Goal: Task Accomplishment & Management: Manage account settings

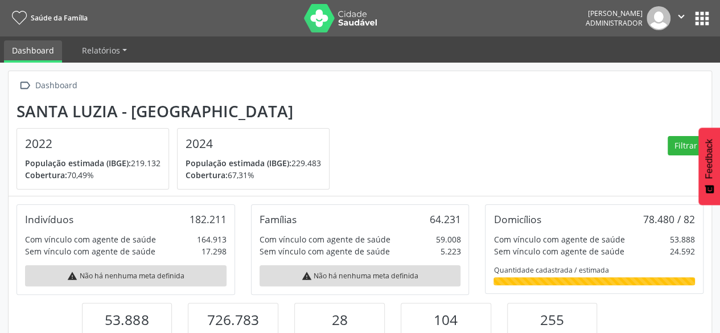
click at [699, 14] on button "apps" at bounding box center [702, 19] width 20 height 20
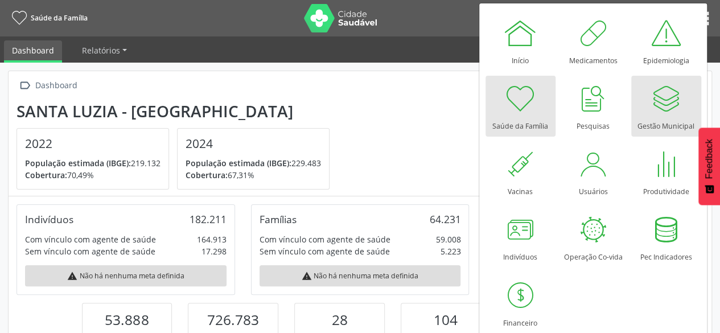
drag, startPoint x: 655, startPoint y: 138, endPoint x: 660, endPoint y: 125, distance: 14.4
click at [655, 138] on div "Início Medicamentos Epidemiologia Saúde da Família Pesquisas Gestão Municipal V…" at bounding box center [593, 171] width 216 height 329
click at [660, 118] on div "Gestão Municipal" at bounding box center [665, 123] width 57 height 15
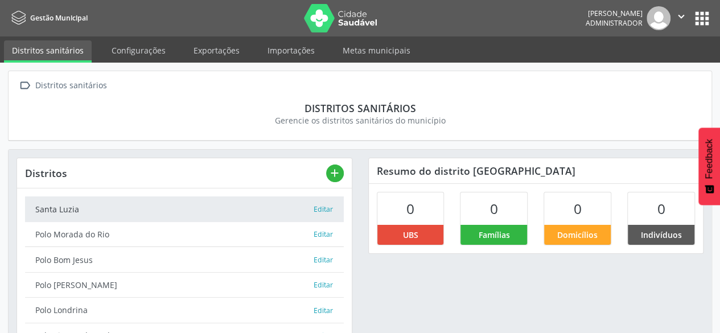
click at [704, 18] on button "apps" at bounding box center [702, 19] width 20 height 20
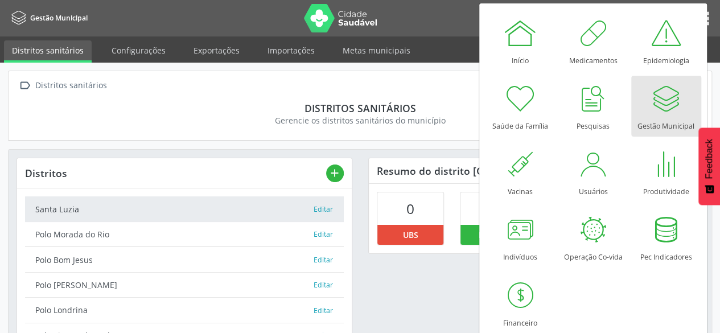
click at [678, 91] on div at bounding box center [666, 98] width 34 height 34
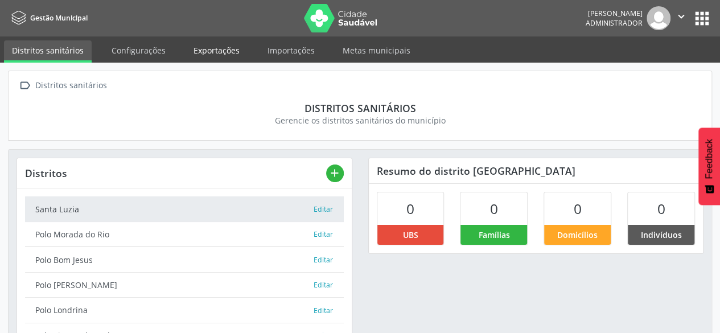
click at [218, 51] on link "Exportações" at bounding box center [216, 50] width 62 height 20
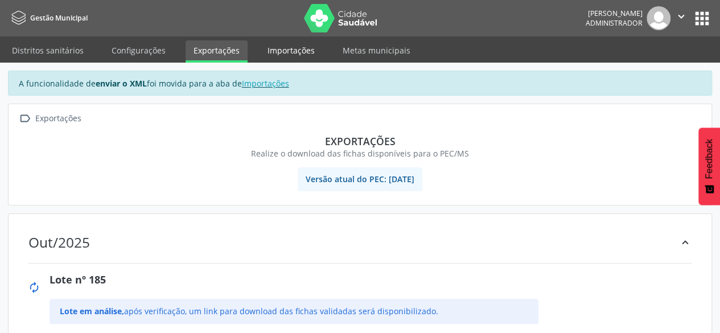
click at [300, 51] on link "Importações" at bounding box center [290, 50] width 63 height 20
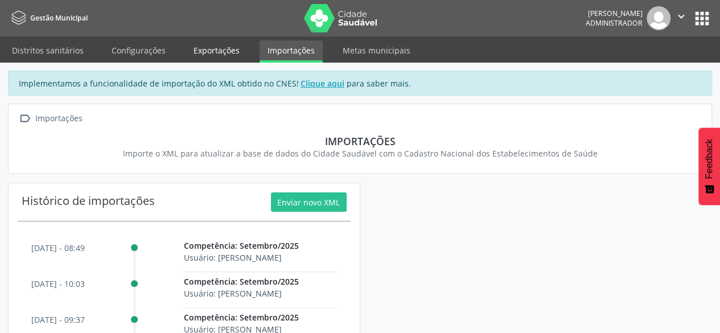
click at [238, 50] on link "Exportações" at bounding box center [216, 50] width 62 height 20
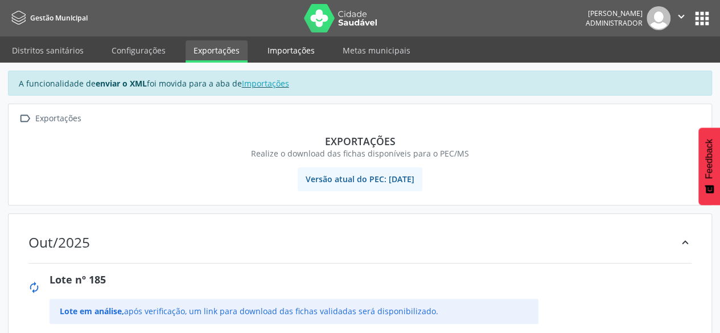
click at [274, 52] on link "Importações" at bounding box center [290, 50] width 63 height 20
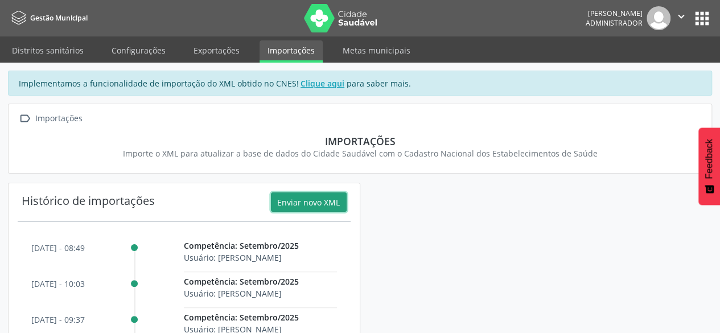
click at [321, 194] on button "Enviar novo XML" at bounding box center [309, 201] width 76 height 19
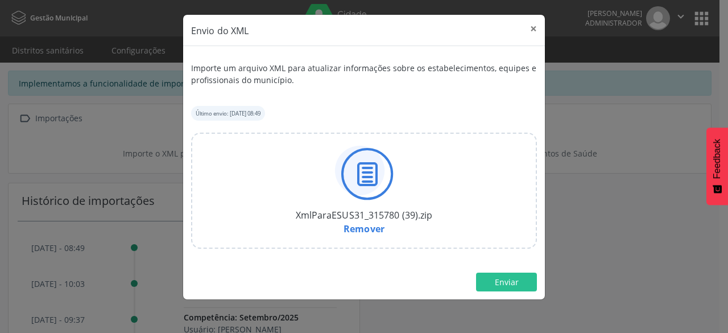
click at [513, 291] on div "Importe um arquivo XML para atualizar informações sobre os estabelecimentos, eq…" at bounding box center [364, 173] width 362 height 254
click at [512, 286] on span "Enviar" at bounding box center [507, 282] width 24 height 11
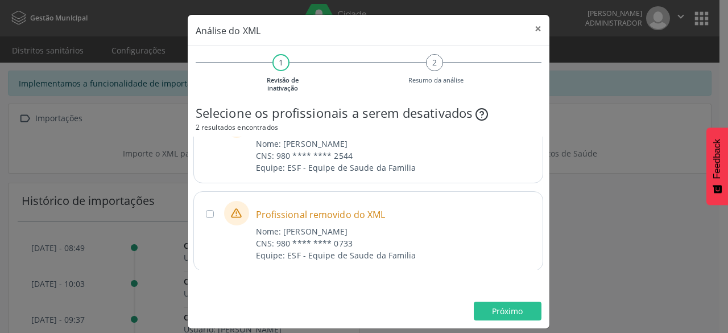
scroll to position [9, 0]
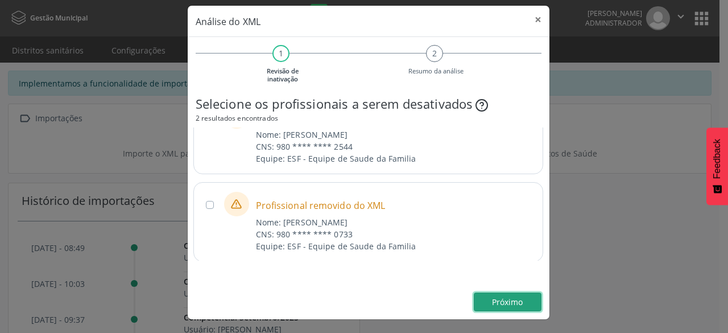
click at [497, 300] on span "Próximo" at bounding box center [507, 301] width 31 height 11
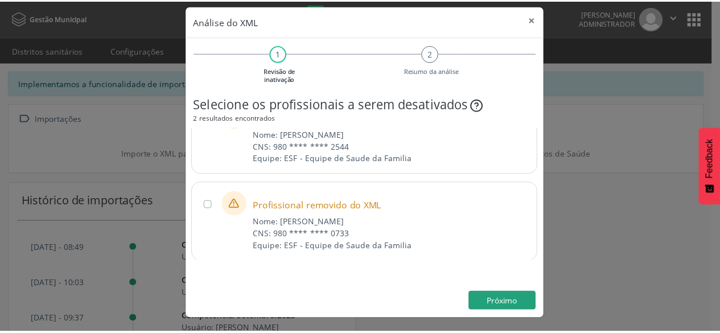
scroll to position [0, 0]
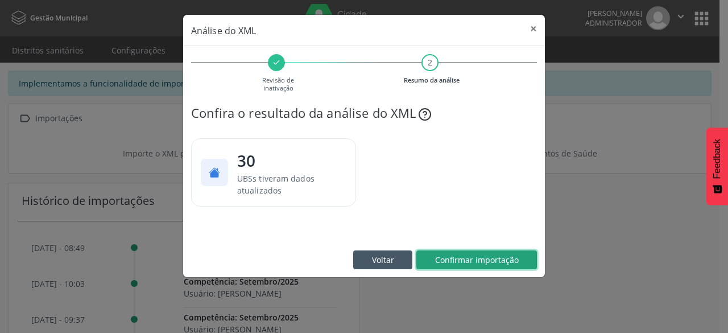
click at [505, 254] on span "Confirmar importação" at bounding box center [477, 259] width 84 height 11
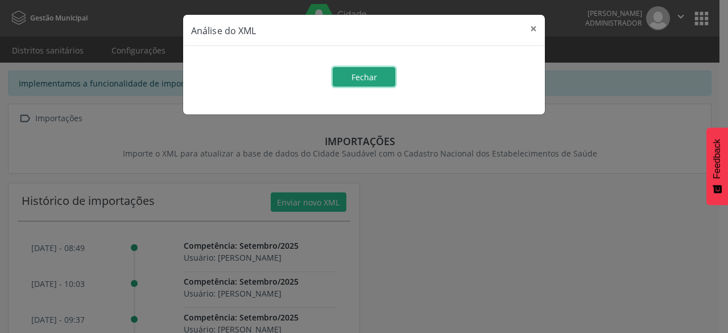
click at [376, 79] on span "Fechar" at bounding box center [365, 77] width 26 height 11
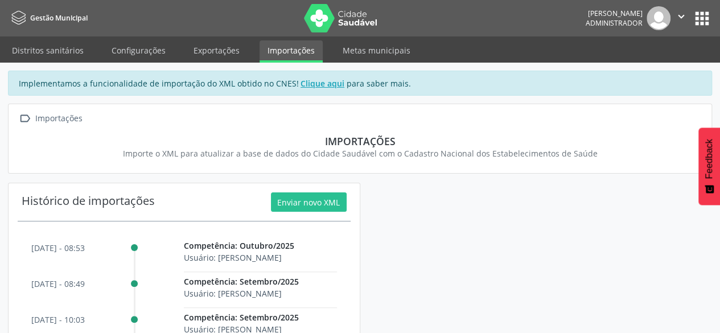
click at [706, 15] on button "apps" at bounding box center [702, 19] width 20 height 20
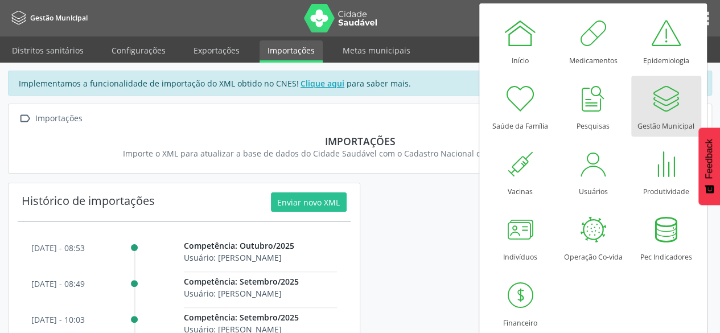
click at [645, 101] on link "Gestão Municipal" at bounding box center [666, 106] width 70 height 61
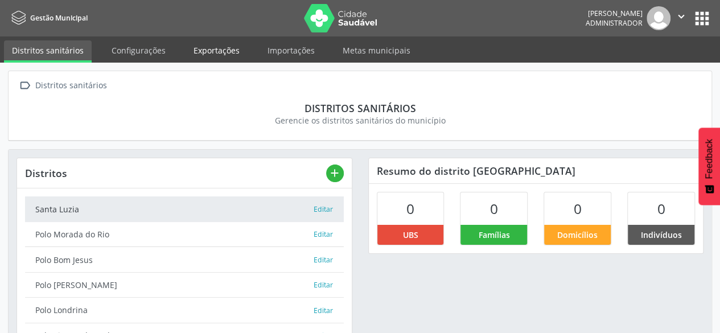
click at [208, 53] on link "Exportações" at bounding box center [216, 50] width 62 height 20
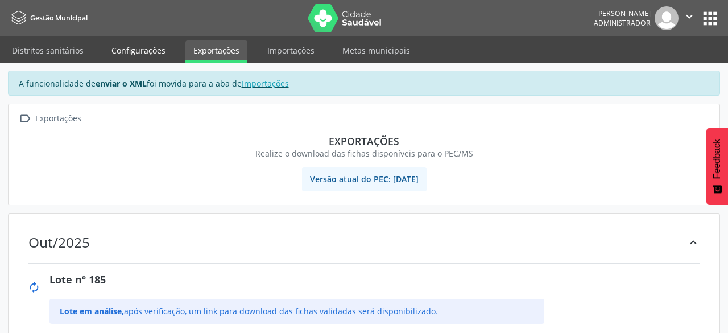
click at [146, 55] on link "Configurações" at bounding box center [139, 50] width 70 height 20
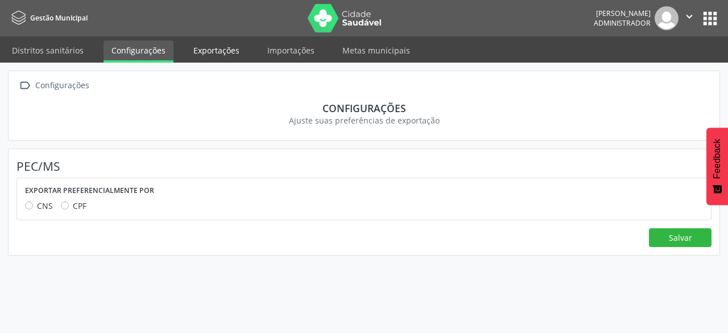
click at [224, 52] on link "Exportações" at bounding box center [216, 50] width 62 height 20
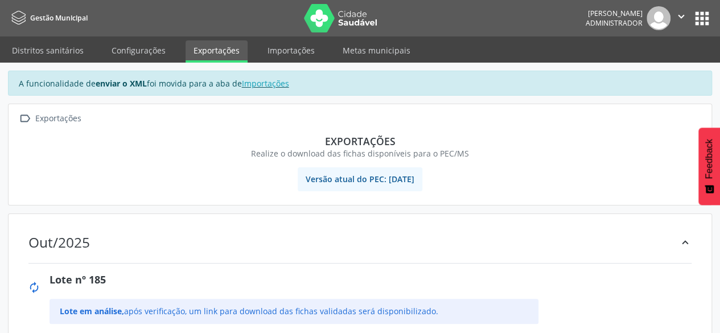
click at [703, 14] on button "apps" at bounding box center [702, 19] width 20 height 20
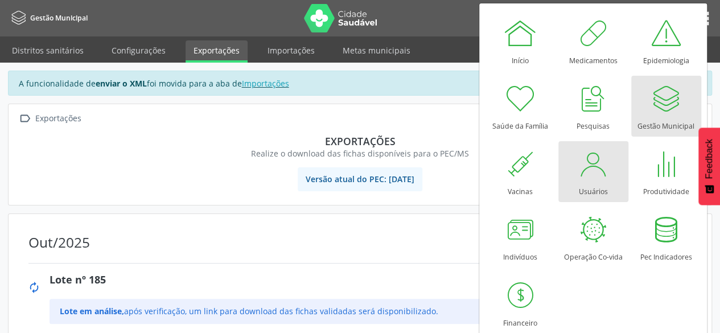
click at [610, 173] on link "Usuários" at bounding box center [593, 171] width 70 height 61
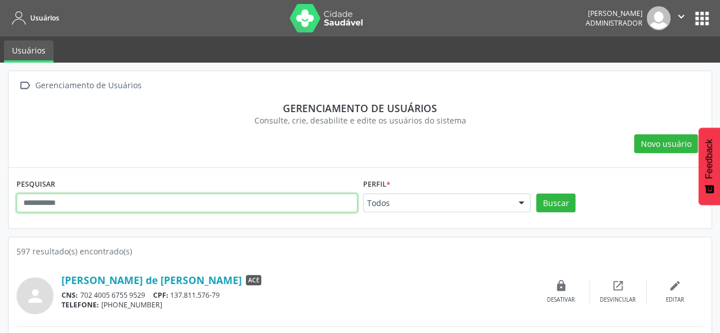
click at [236, 204] on input "text" at bounding box center [187, 202] width 341 height 19
paste input "**********"
type input "**********"
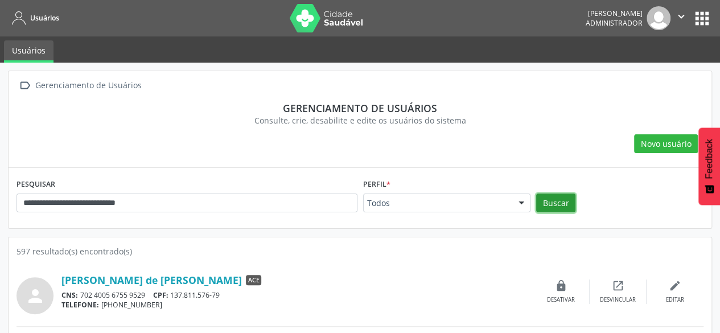
click at [553, 200] on button "Buscar" at bounding box center [555, 202] width 39 height 19
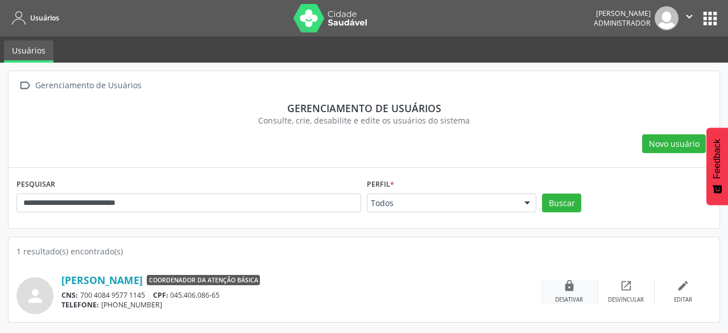
click at [575, 292] on div "lock Desativar" at bounding box center [569, 291] width 57 height 24
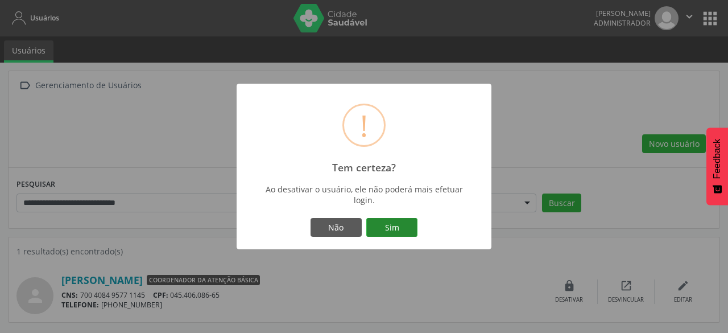
click at [389, 225] on button "Sim" at bounding box center [391, 227] width 51 height 19
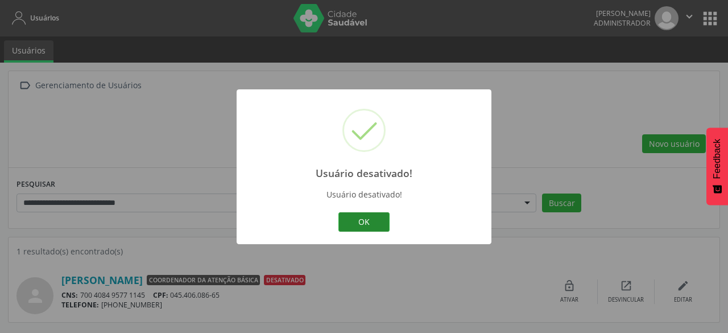
click at [378, 225] on button "OK" at bounding box center [364, 221] width 51 height 19
